Goal: Task Accomplishment & Management: Complete application form

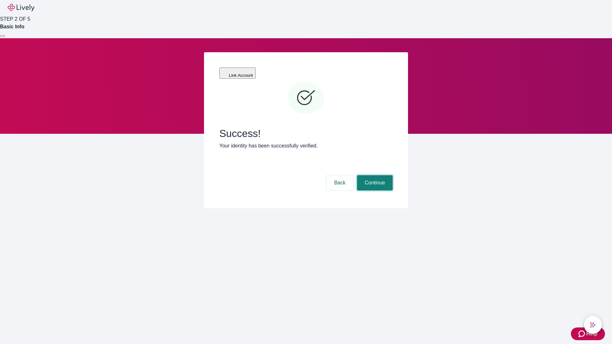
click at [374, 175] on button "Continue" at bounding box center [375, 182] width 36 height 15
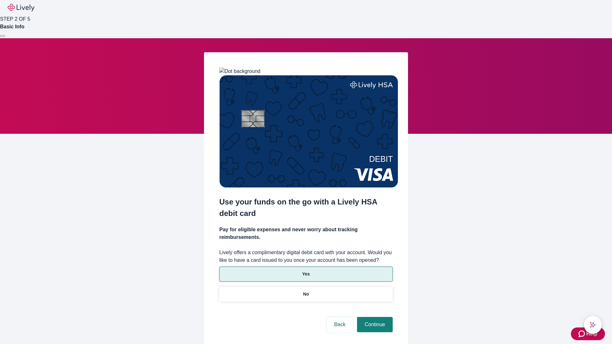
click at [306, 271] on p "Yes" at bounding box center [306, 274] width 8 height 7
click at [374, 317] on button "Continue" at bounding box center [375, 324] width 36 height 15
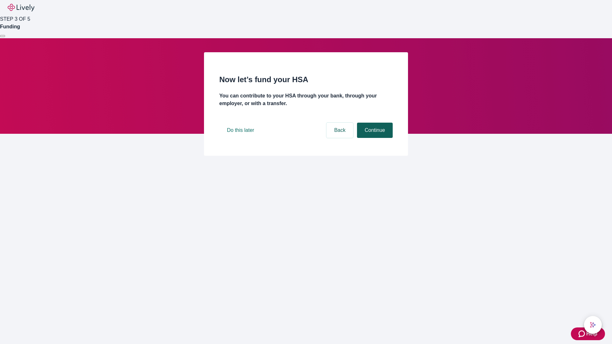
click at [374, 138] on button "Continue" at bounding box center [375, 130] width 36 height 15
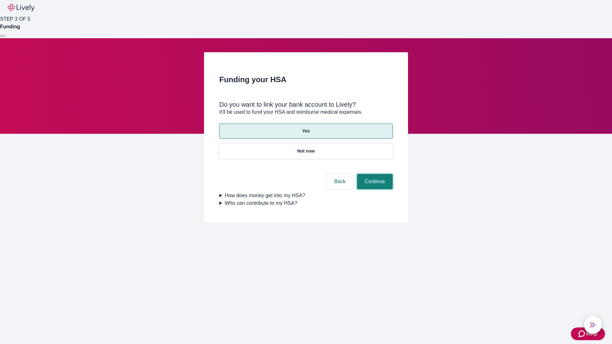
click at [374, 174] on button "Continue" at bounding box center [375, 181] width 36 height 15
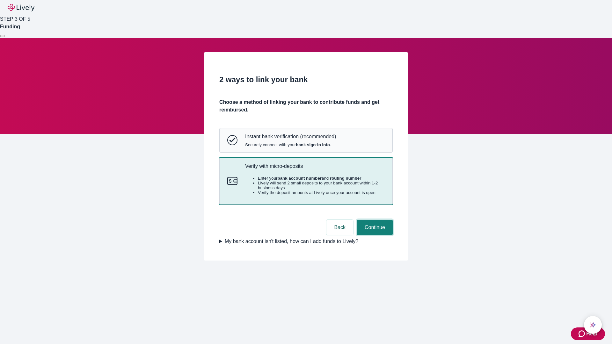
click at [374, 235] on button "Continue" at bounding box center [375, 227] width 36 height 15
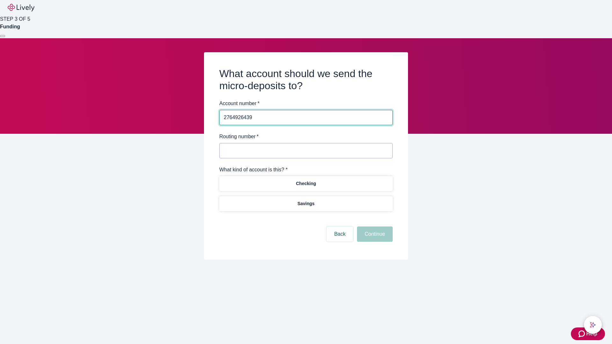
type input "2764926439"
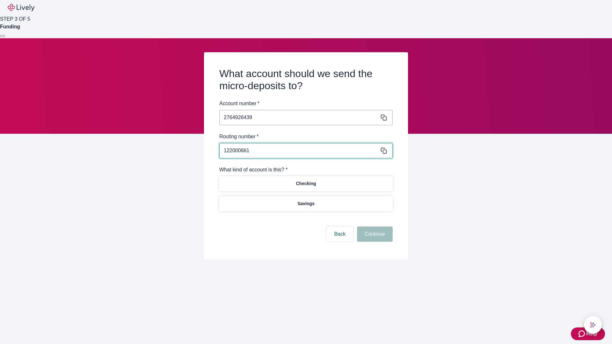
type input "122000661"
click at [306, 183] on p "Checking" at bounding box center [306, 183] width 20 height 7
click at [374, 235] on button "Continue" at bounding box center [375, 234] width 36 height 15
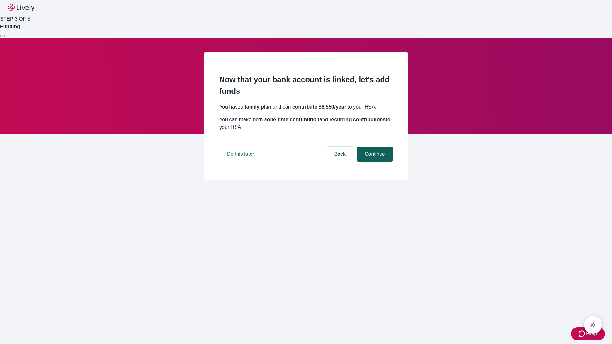
click at [374, 162] on button "Continue" at bounding box center [375, 154] width 36 height 15
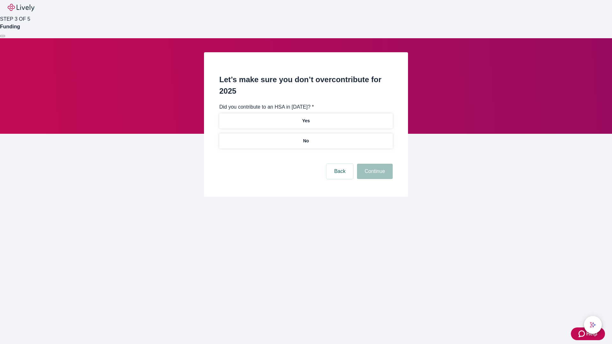
click at [306, 138] on p "No" at bounding box center [306, 141] width 6 height 7
click at [374, 164] on button "Continue" at bounding box center [375, 171] width 36 height 15
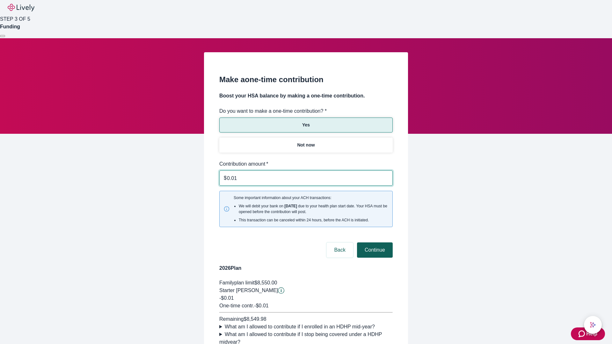
type input "0.01"
click at [374, 243] on button "Continue" at bounding box center [375, 250] width 36 height 15
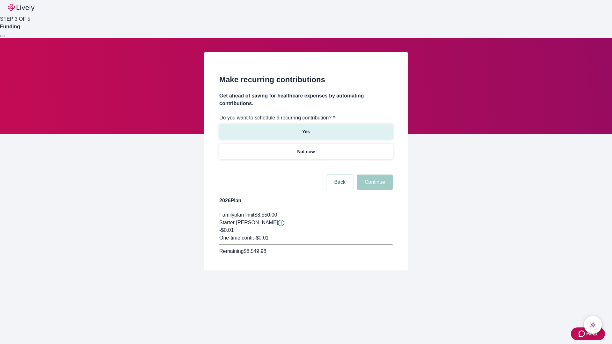
click at [306, 128] on p "Yes" at bounding box center [306, 131] width 8 height 7
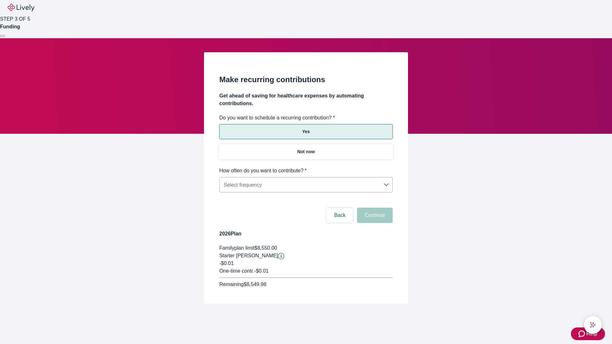
click at [306, 167] on body "Help STEP 3 OF 5 Funding Make recurring contributions Get ahead of saving for h…" at bounding box center [306, 167] width 612 height 334
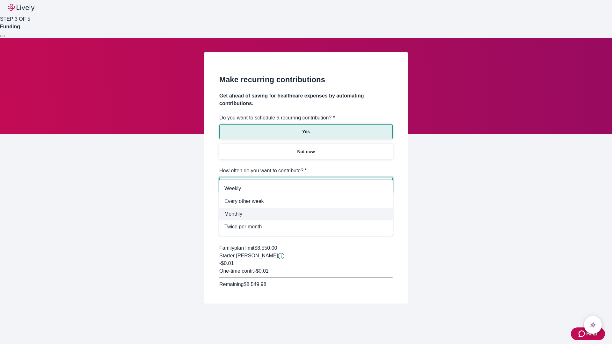
click at [306, 214] on span "Monthly" at bounding box center [305, 214] width 163 height 8
type input "Monthly"
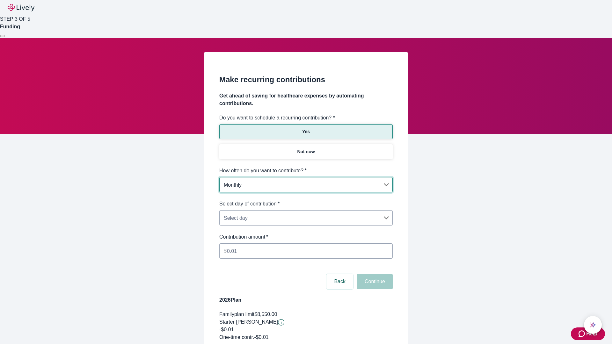
click at [306, 200] on body "Help STEP 3 OF 5 Funding Make recurring contributions Get ahead of saving for h…" at bounding box center [306, 200] width 612 height 401
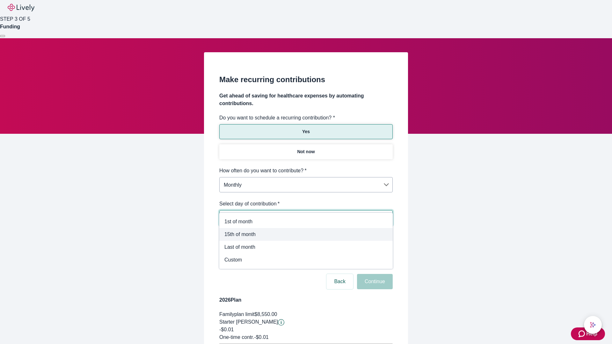
click at [306, 235] on span "15th of month" at bounding box center [305, 235] width 163 height 8
type input "Monthly15th"
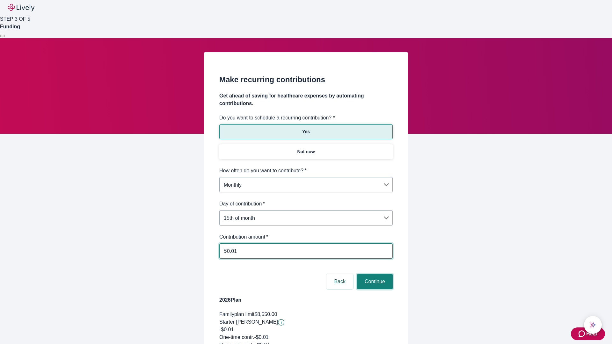
click at [374, 274] on button "Continue" at bounding box center [375, 281] width 36 height 15
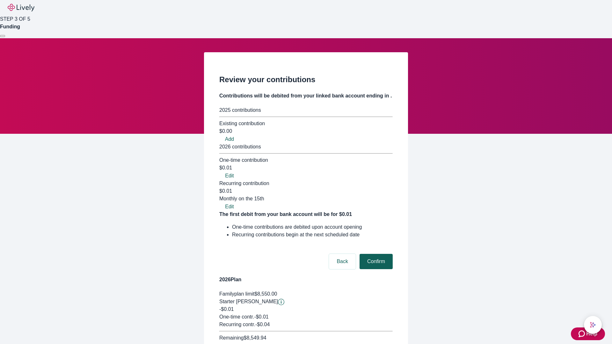
click at [375, 254] on button "Confirm" at bounding box center [376, 261] width 33 height 15
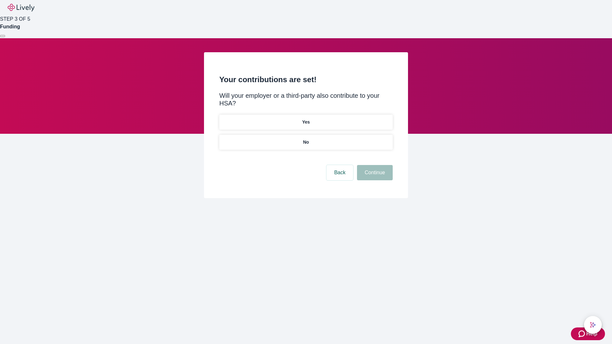
click at [306, 119] on p "Yes" at bounding box center [306, 122] width 8 height 7
click at [374, 165] on button "Continue" at bounding box center [375, 172] width 36 height 15
